Goal: Find specific page/section: Find specific page/section

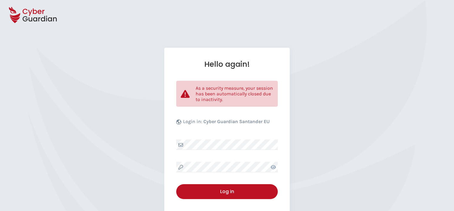
select select "English"
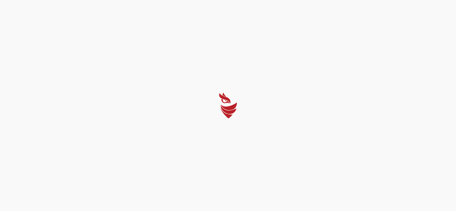
select select "English"
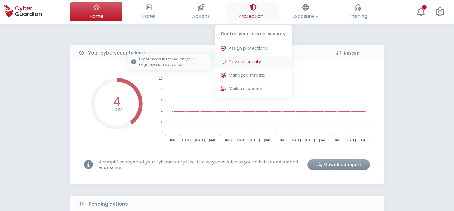
click at [251, 59] on span "Device security" at bounding box center [245, 62] width 32 height 6
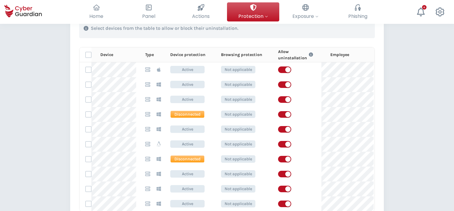
scroll to position [328, 0]
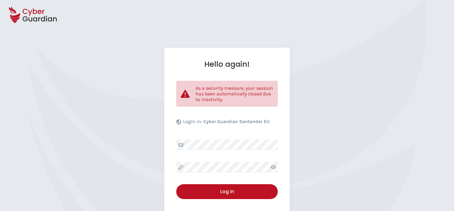
select select "English"
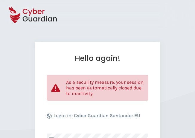
select select "English"
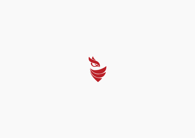
select select "English"
